Goal: Information Seeking & Learning: Learn about a topic

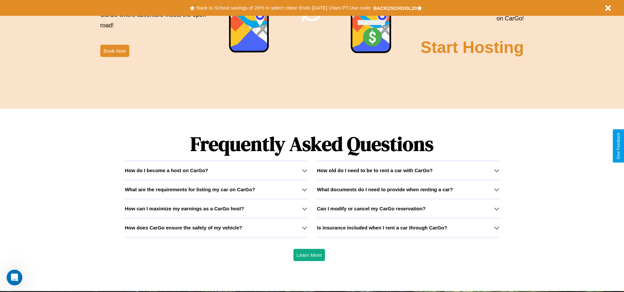
scroll to position [944, 0]
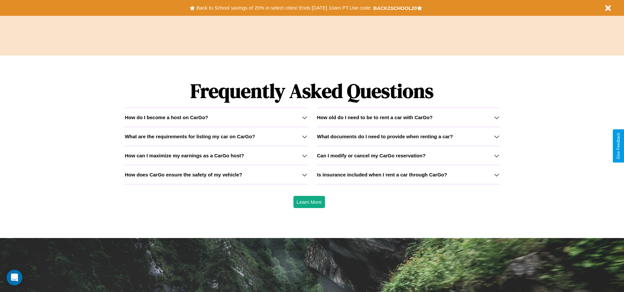
click at [304, 174] on icon at bounding box center [304, 174] width 5 height 5
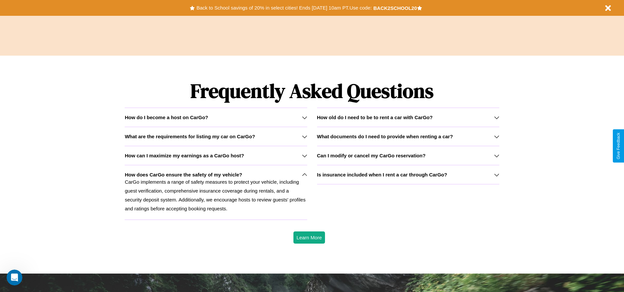
click at [216, 155] on h3 "How can I maximize my earnings as a CarGo host?" at bounding box center [184, 156] width 119 height 6
click at [496, 155] on icon at bounding box center [496, 155] width 5 height 5
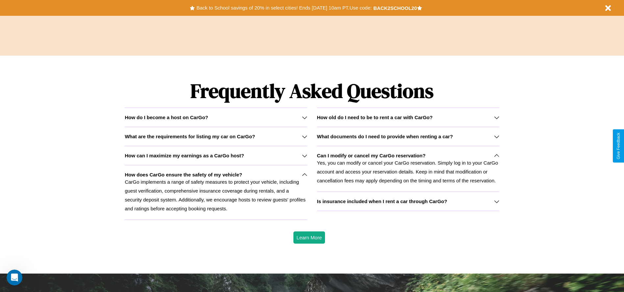
click at [304, 117] on icon at bounding box center [304, 117] width 5 height 5
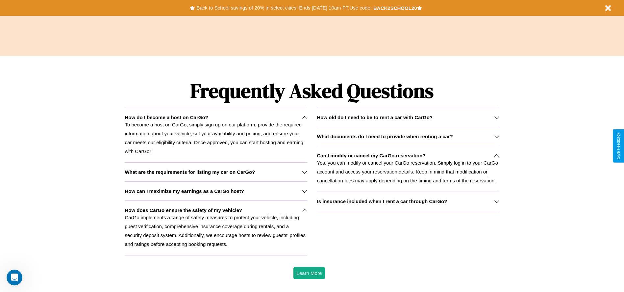
click at [408, 136] on h3 "What documents do I need to provide when renting a car?" at bounding box center [385, 137] width 136 height 6
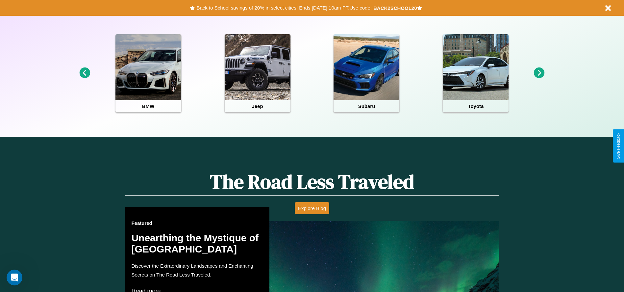
scroll to position [137, 0]
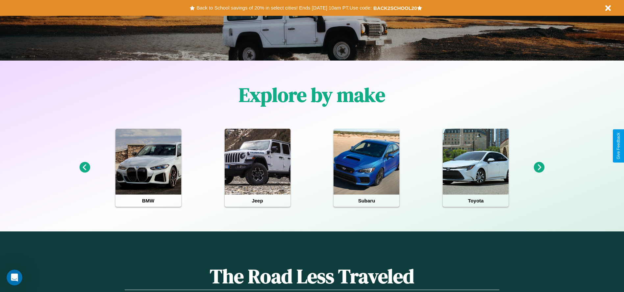
click at [539, 167] on icon at bounding box center [539, 167] width 11 height 11
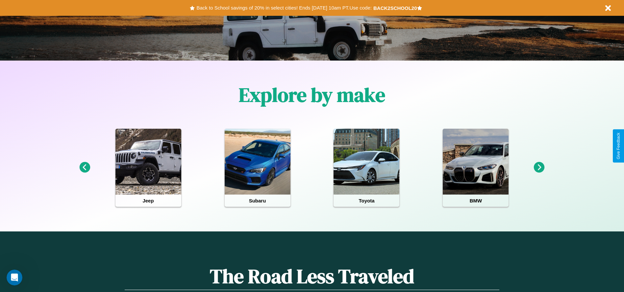
click at [539, 167] on icon at bounding box center [539, 167] width 11 height 11
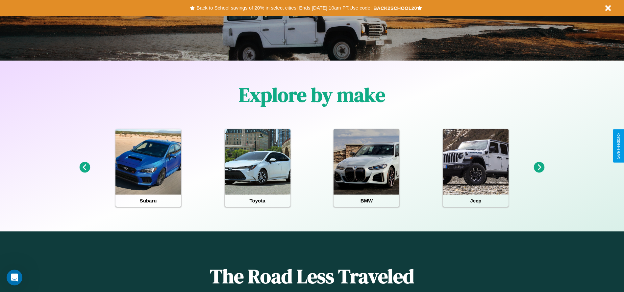
click at [539, 167] on icon at bounding box center [539, 167] width 11 height 11
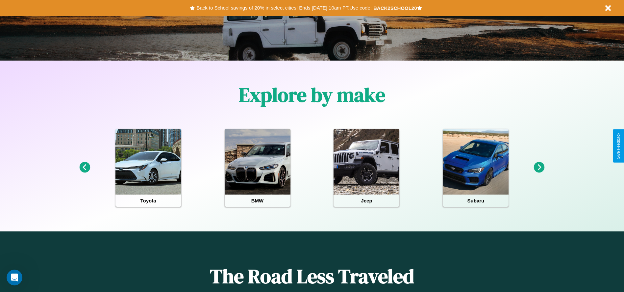
click at [539, 167] on icon at bounding box center [539, 167] width 11 height 11
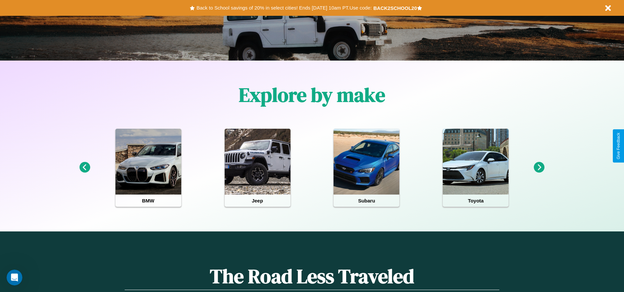
click at [539, 167] on icon at bounding box center [539, 167] width 11 height 11
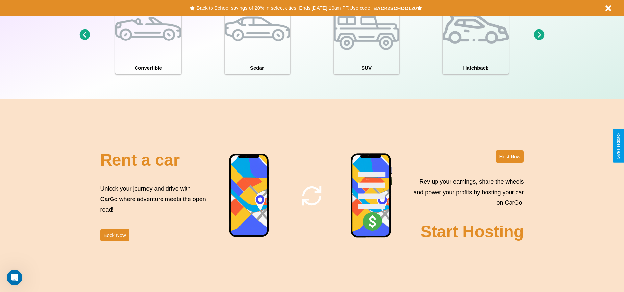
scroll to position [717, 0]
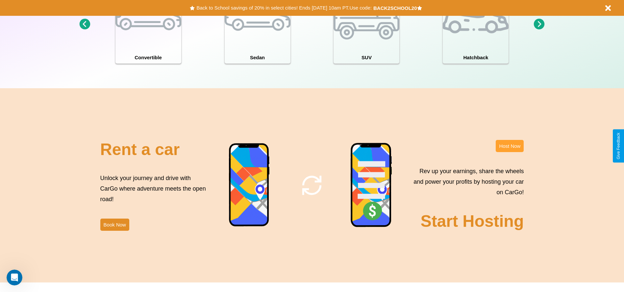
click at [510, 146] on button "Host Now" at bounding box center [510, 146] width 28 height 12
